Goal: Transaction & Acquisition: Purchase product/service

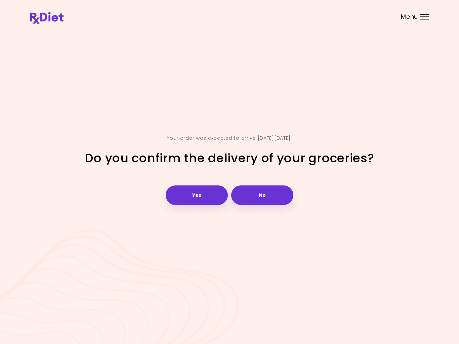
click at [199, 201] on button "Yes" at bounding box center [197, 194] width 62 height 19
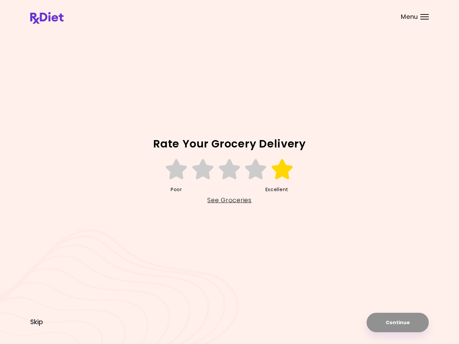
click at [279, 178] on icon at bounding box center [282, 169] width 23 height 20
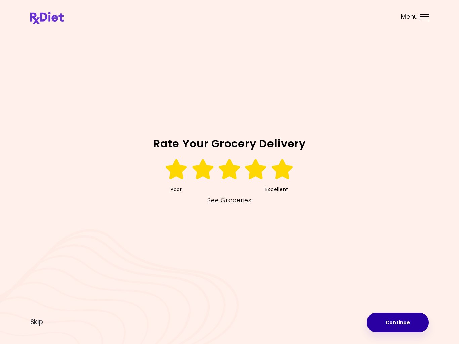
click at [404, 324] on button "Continue" at bounding box center [397, 322] width 62 height 19
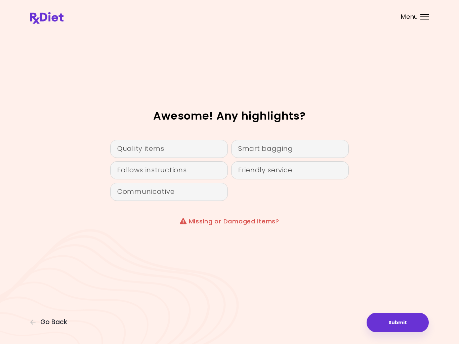
click at [177, 146] on div "Quality items" at bounding box center [169, 149] width 118 height 18
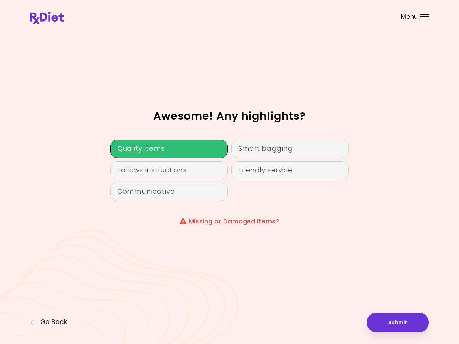
click at [405, 322] on button "Submit" at bounding box center [397, 322] width 62 height 19
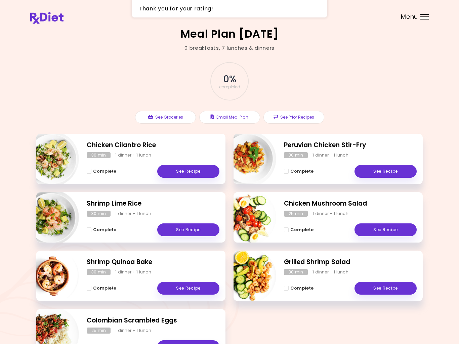
click at [427, 17] on div "Menu" at bounding box center [424, 16] width 8 height 5
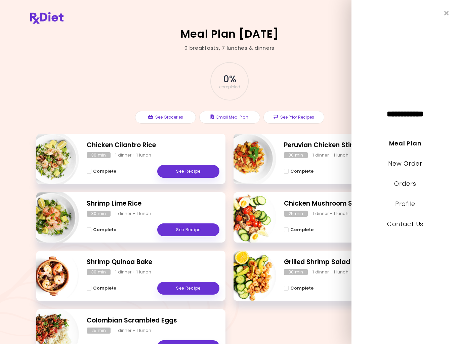
click at [417, 167] on link "New Order" at bounding box center [405, 163] width 34 height 8
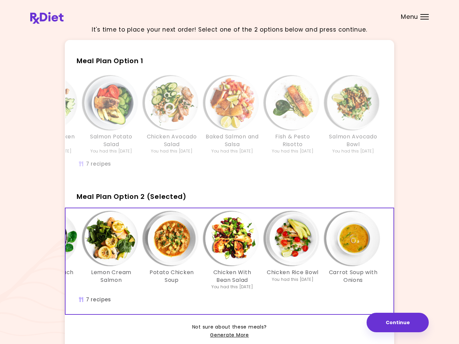
scroll to position [0, 116]
click at [404, 326] on button "Continue" at bounding box center [397, 322] width 62 height 19
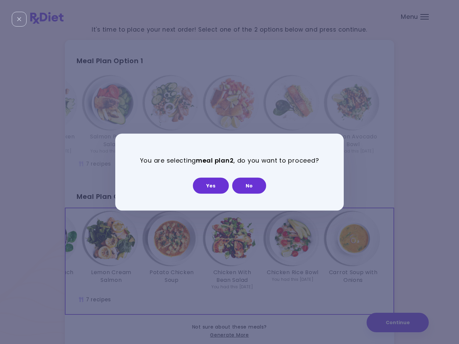
click at [213, 192] on button "Yes" at bounding box center [211, 185] width 36 height 16
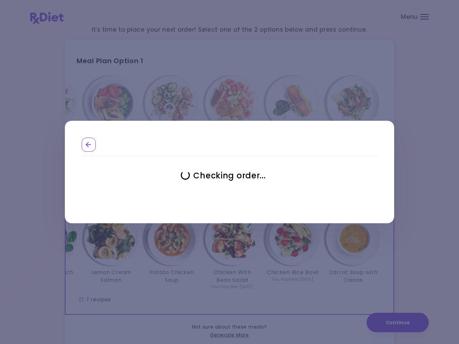
select select "**********"
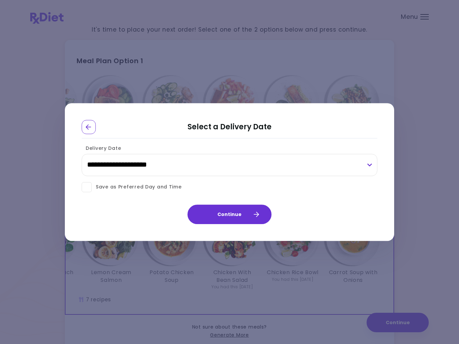
click at [227, 214] on button "Continue" at bounding box center [229, 214] width 84 height 19
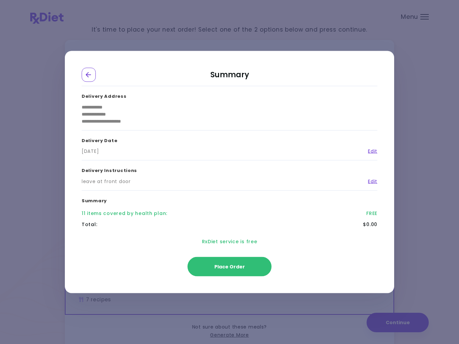
click at [431, 252] on div "**********" at bounding box center [229, 172] width 459 height 344
click at [87, 75] on icon "Go Back" at bounding box center [88, 74] width 5 height 5
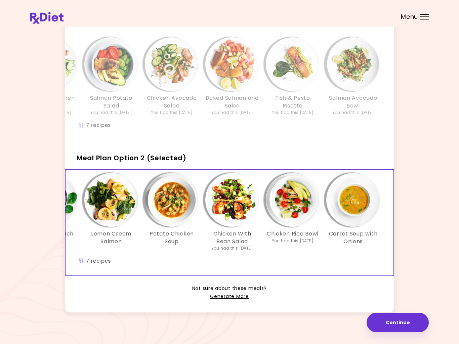
scroll to position [51, 0]
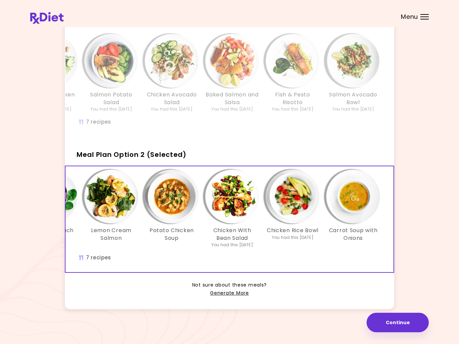
click at [403, 327] on button "Continue" at bounding box center [397, 322] width 62 height 19
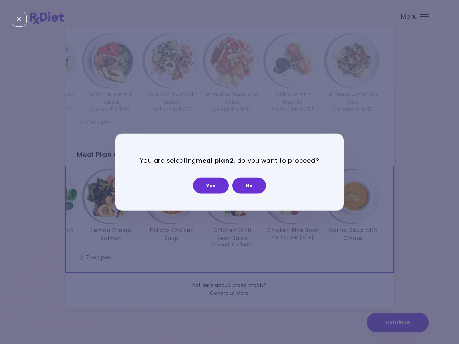
click at [206, 185] on button "Yes" at bounding box center [211, 185] width 36 height 16
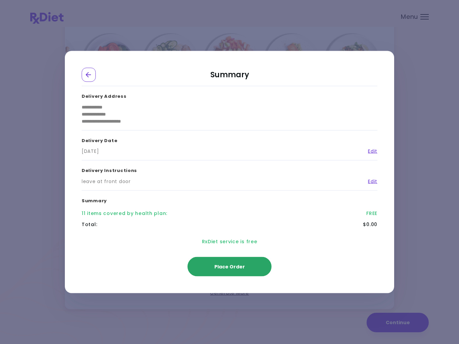
click at [243, 268] on span "Place Order" at bounding box center [229, 266] width 31 height 7
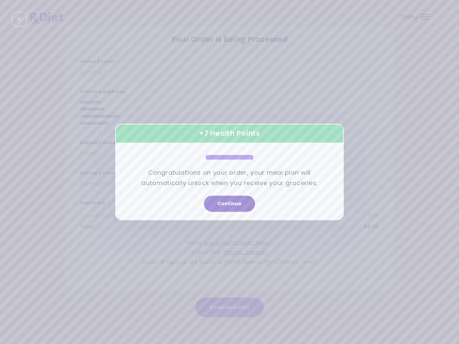
click at [230, 206] on button "Continue" at bounding box center [229, 204] width 51 height 16
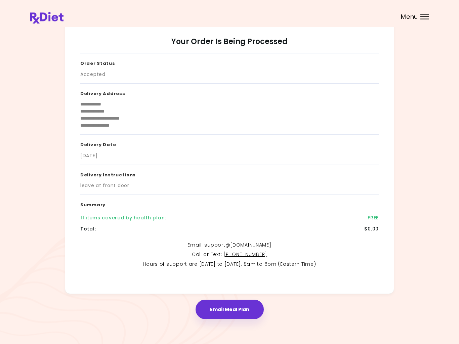
scroll to position [0, 0]
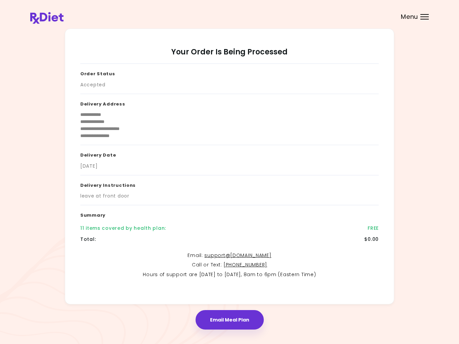
click at [422, 14] on div at bounding box center [424, 14] width 8 height 1
